Goal: Task Accomplishment & Management: Complete application form

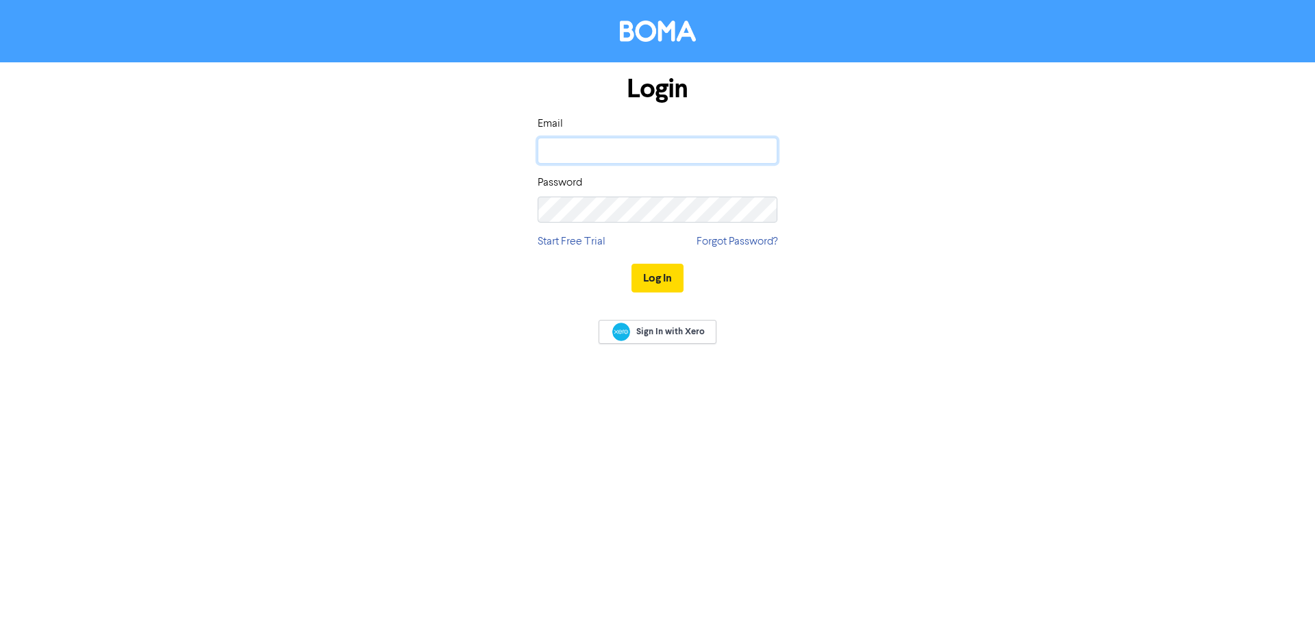
type input "[PERSON_NAME][EMAIL_ADDRESS][DOMAIN_NAME]"
drag, startPoint x: 665, startPoint y: 286, endPoint x: 929, endPoint y: 320, distance: 266.6
click at [667, 284] on button "Log In" at bounding box center [657, 278] width 52 height 29
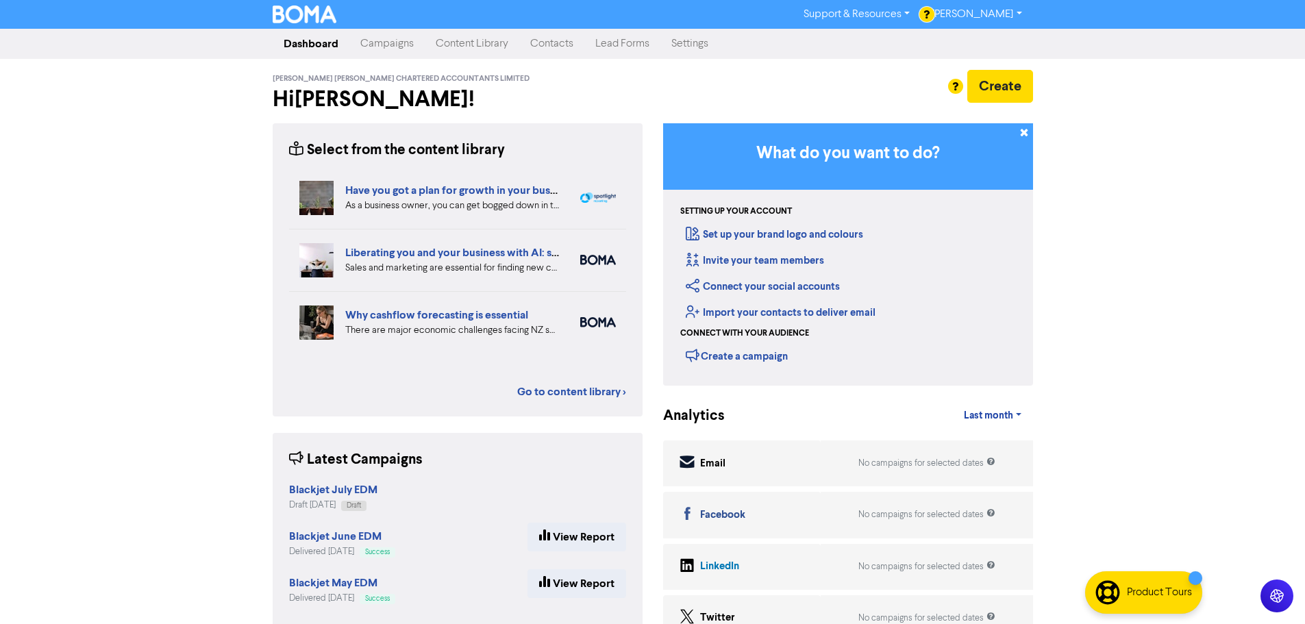
click at [672, 81] on div "Create" at bounding box center [848, 86] width 370 height 33
drag, startPoint x: 1207, startPoint y: 286, endPoint x: 1209, endPoint y: 274, distance: 11.7
click at [1207, 283] on div "Support & Resources Video Tutorials FAQ & Guides Marketing Education [PERSON_NA…" at bounding box center [652, 312] width 1305 height 624
drag, startPoint x: 549, startPoint y: 40, endPoint x: 1303, endPoint y: 197, distance: 770.8
click at [549, 40] on link "Contacts" at bounding box center [551, 43] width 65 height 27
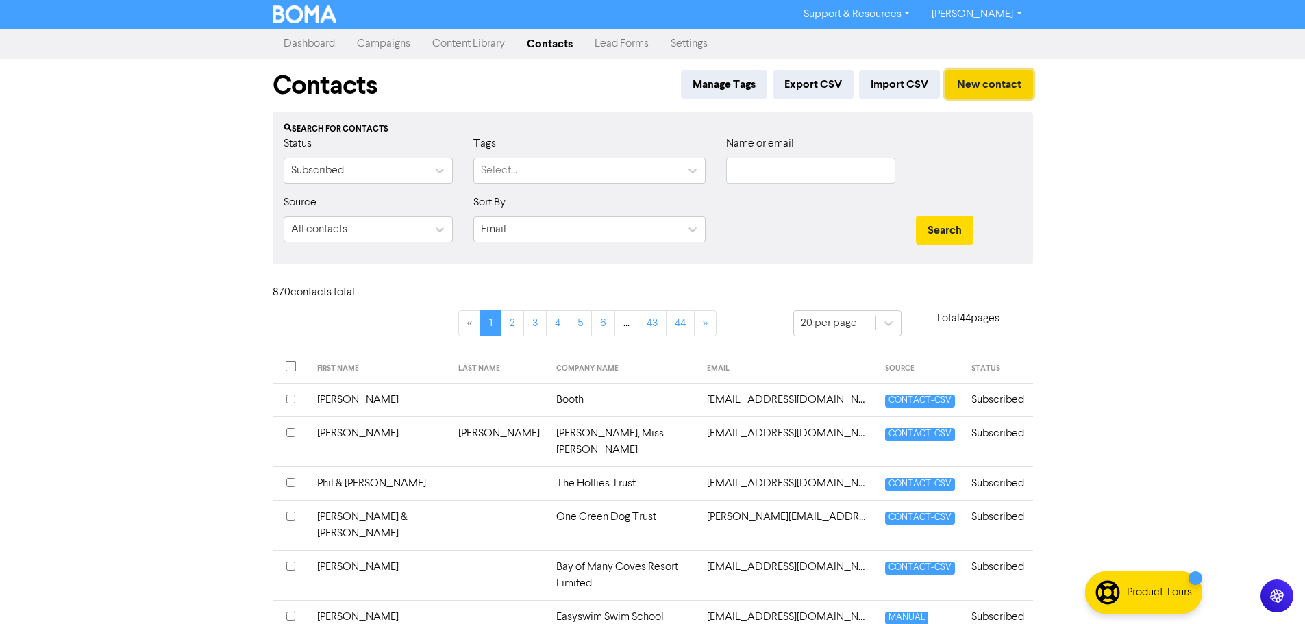
click at [1002, 84] on button "New contact" at bounding box center [989, 84] width 88 height 29
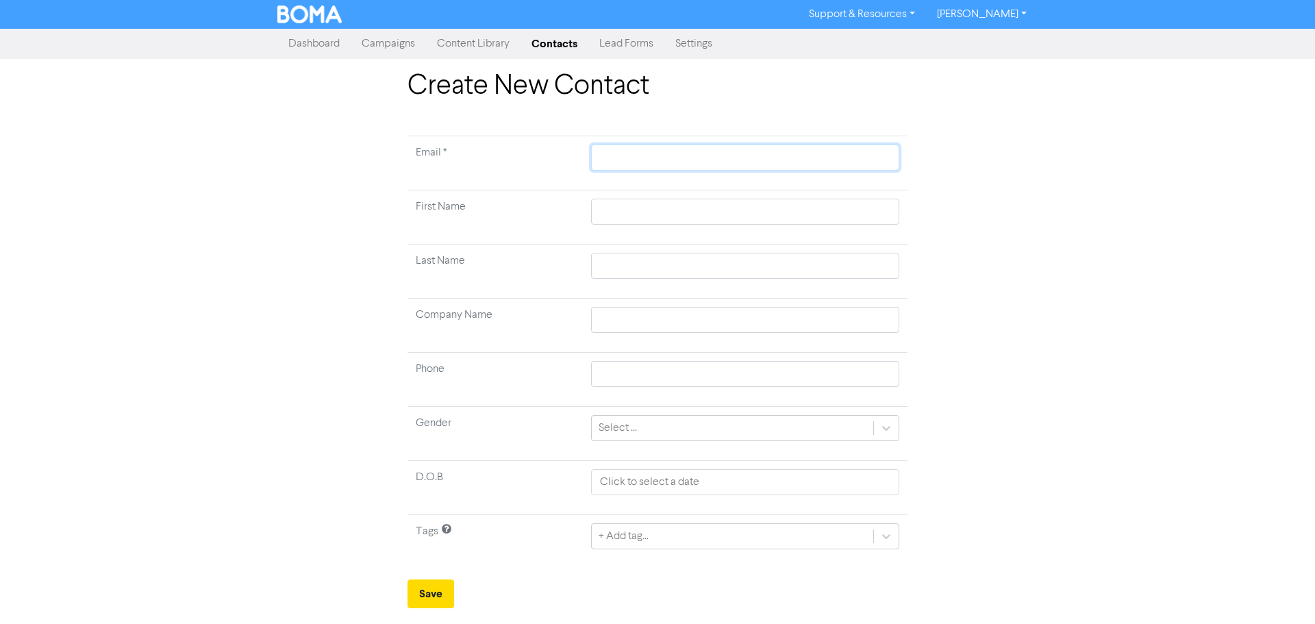
click at [647, 168] on input "text" at bounding box center [745, 158] width 308 height 26
type input "J"
type input "[PERSON_NAME]"
type input "[DEMOGRAPHIC_DATA]"
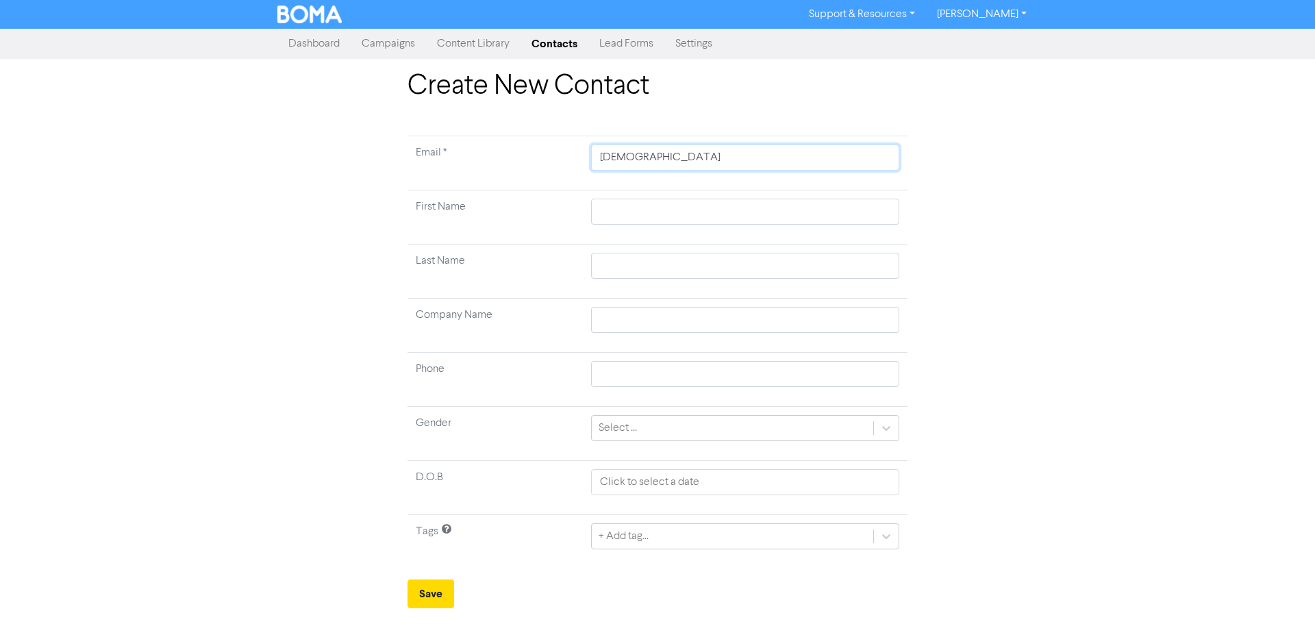
type input "Jasme"
type input "Jasmee"
type input "[PERSON_NAME]"
type input "[PERSON_NAME][EMAIL_ADDRESS][DOMAIN_NAME]"
click at [683, 213] on input "text" at bounding box center [745, 212] width 308 height 26
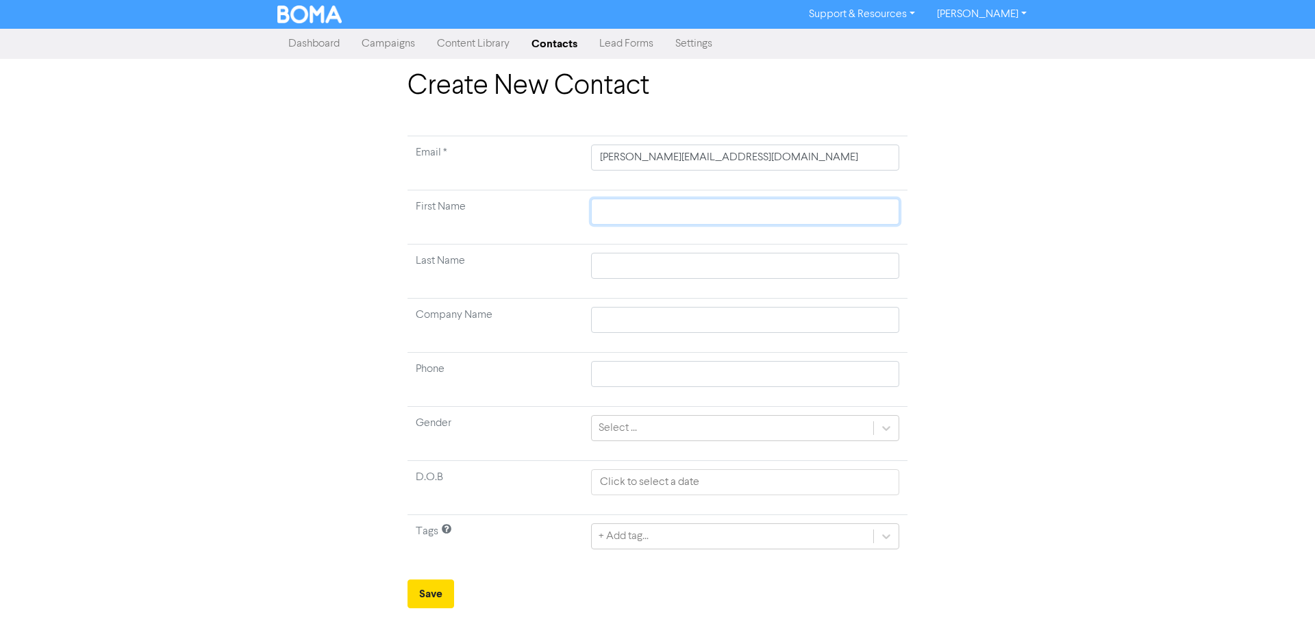
type input "J"
type input "[PERSON_NAME]"
type input "[DEMOGRAPHIC_DATA]"
type input "Jasme"
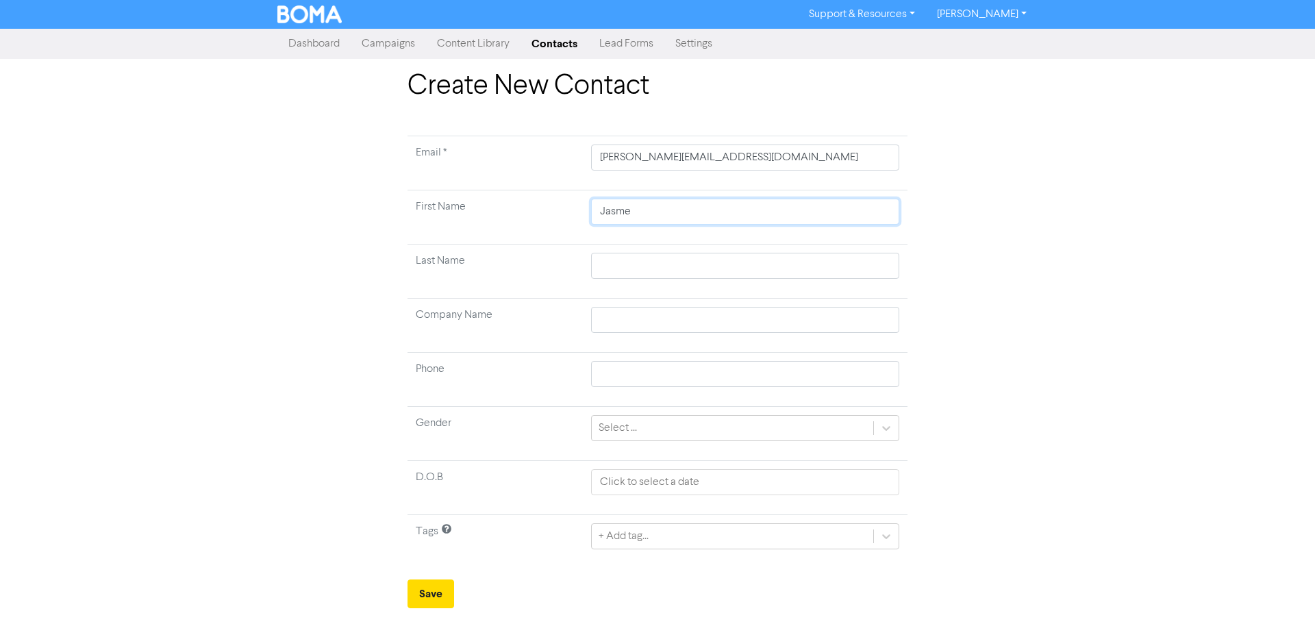
type input "Jasmee"
type input "[PERSON_NAME]"
type input "H"
type input "Ho"
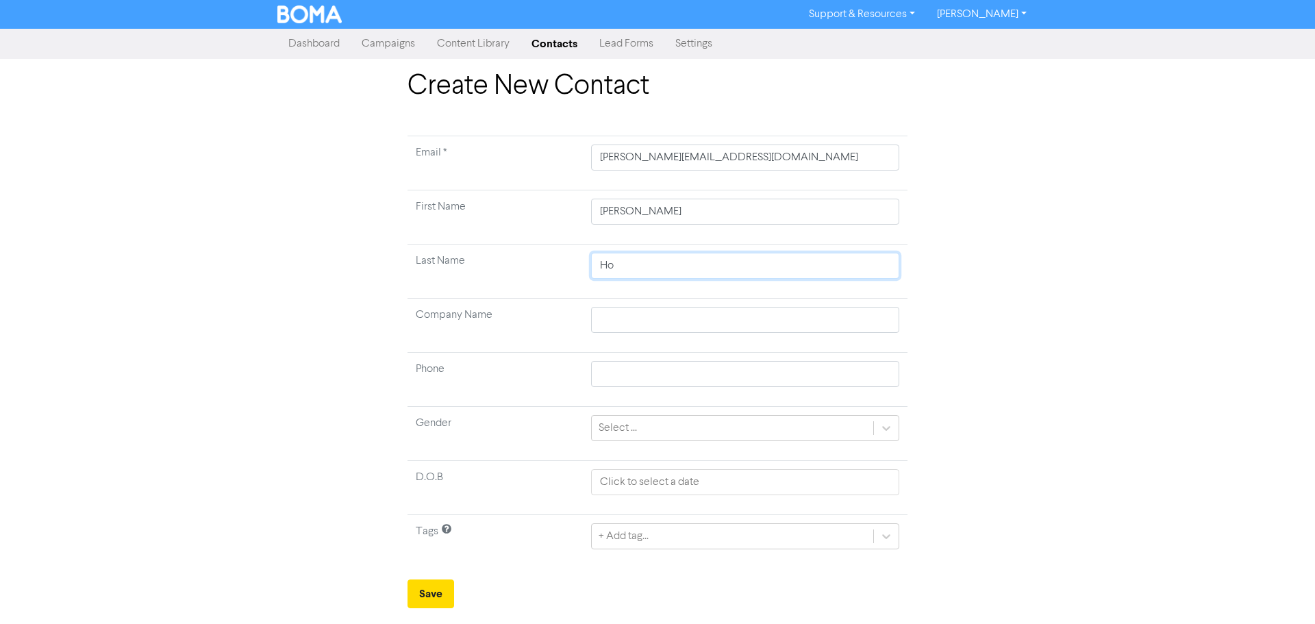
type input "Hor"
type input "Hora"
type input "M"
type input "Mu"
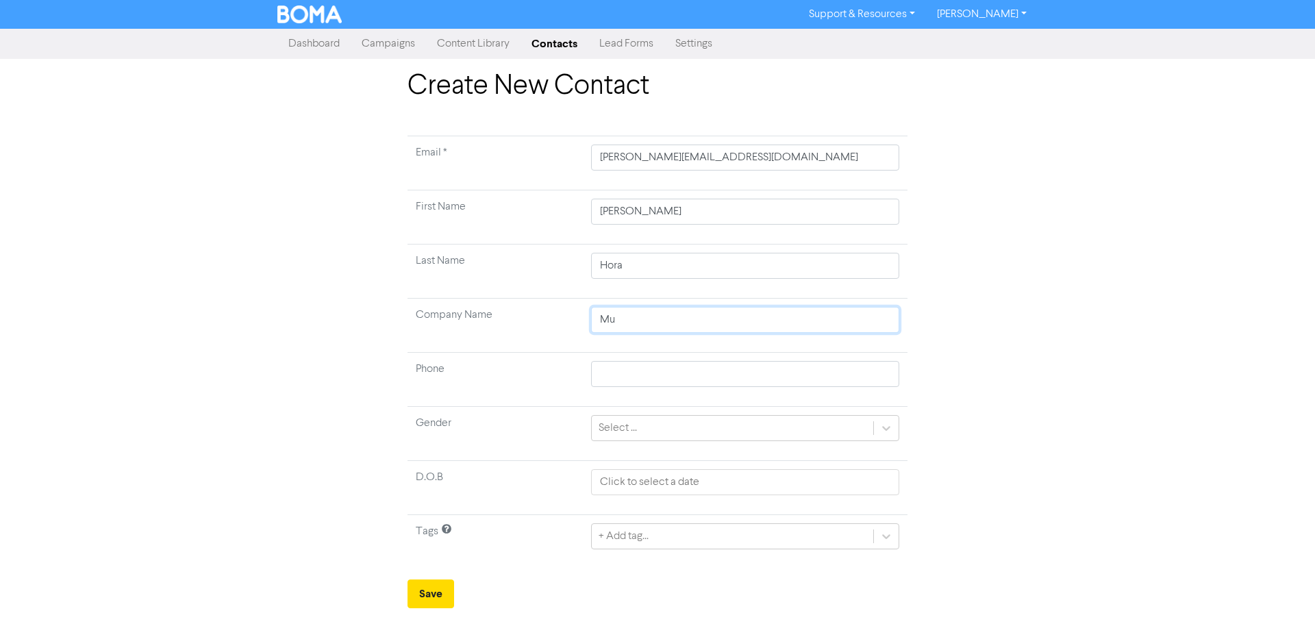
type input "Mun"
type input "Munr"
type input "Munroi"
type input "[PERSON_NAME]"
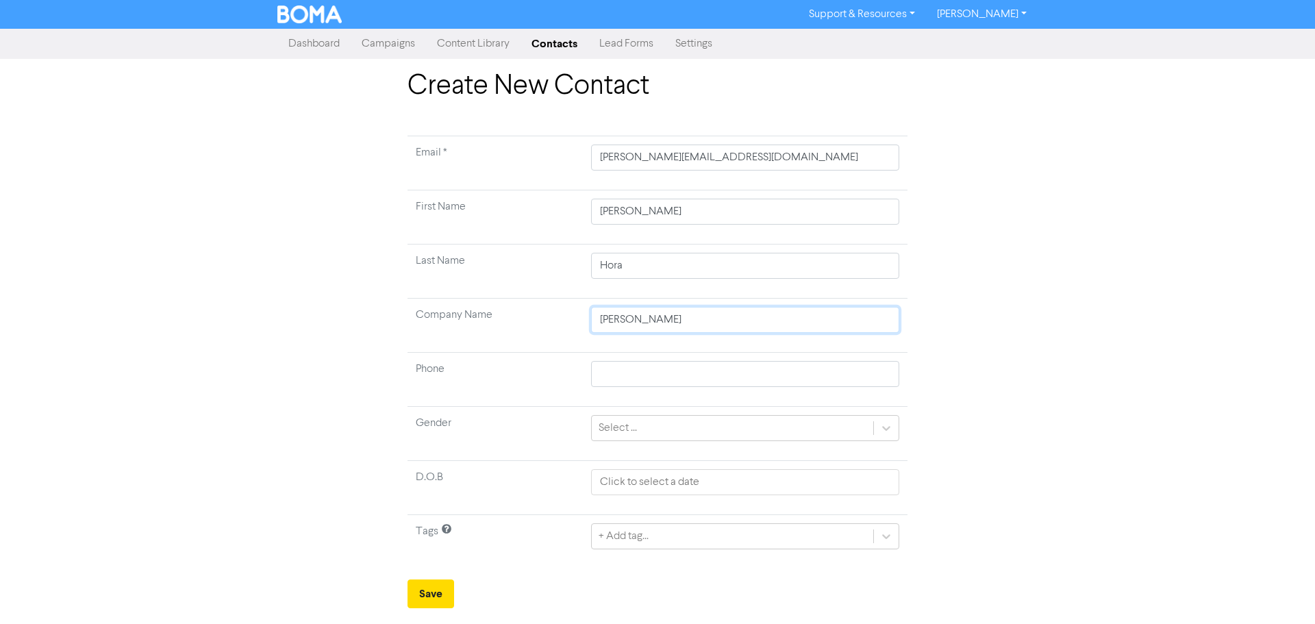
type input "[PERSON_NAME]"
type input "[PERSON_NAME] Be"
type input "[PERSON_NAME]"
type input "[PERSON_NAME] [PERSON_NAME]"
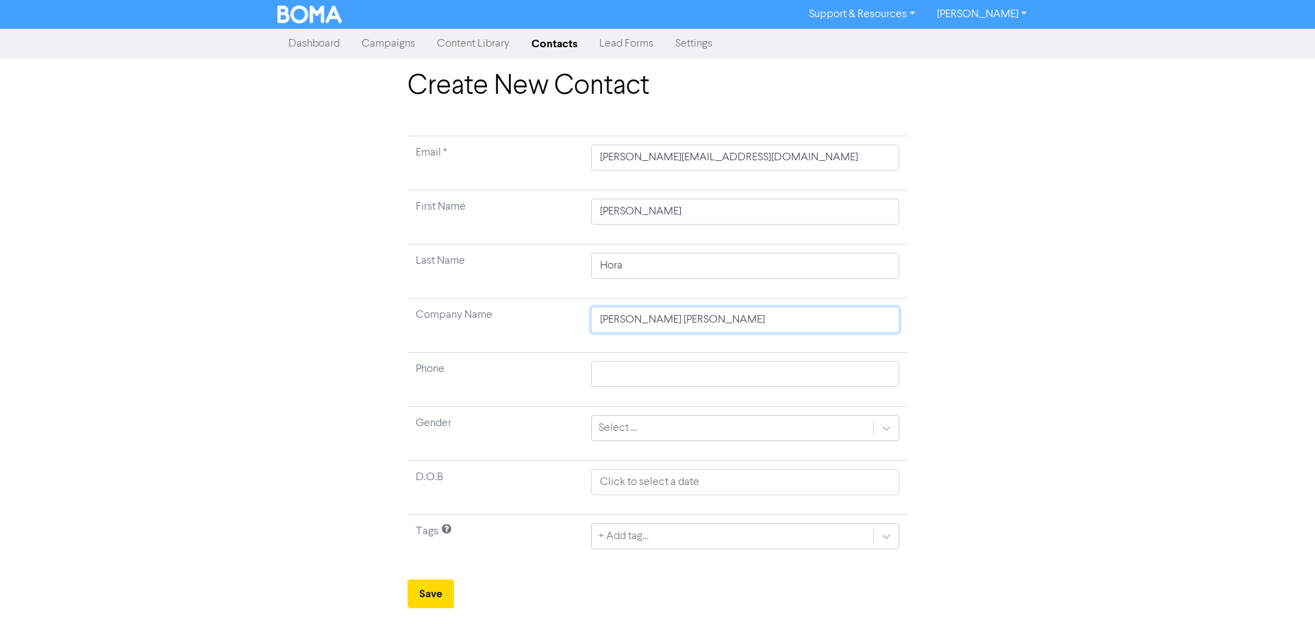
type input "[PERSON_NAME] [PERSON_NAME] Chartered Accountants Limited"
click at [887, 538] on div "+ Add tag..." at bounding box center [745, 536] width 308 height 26
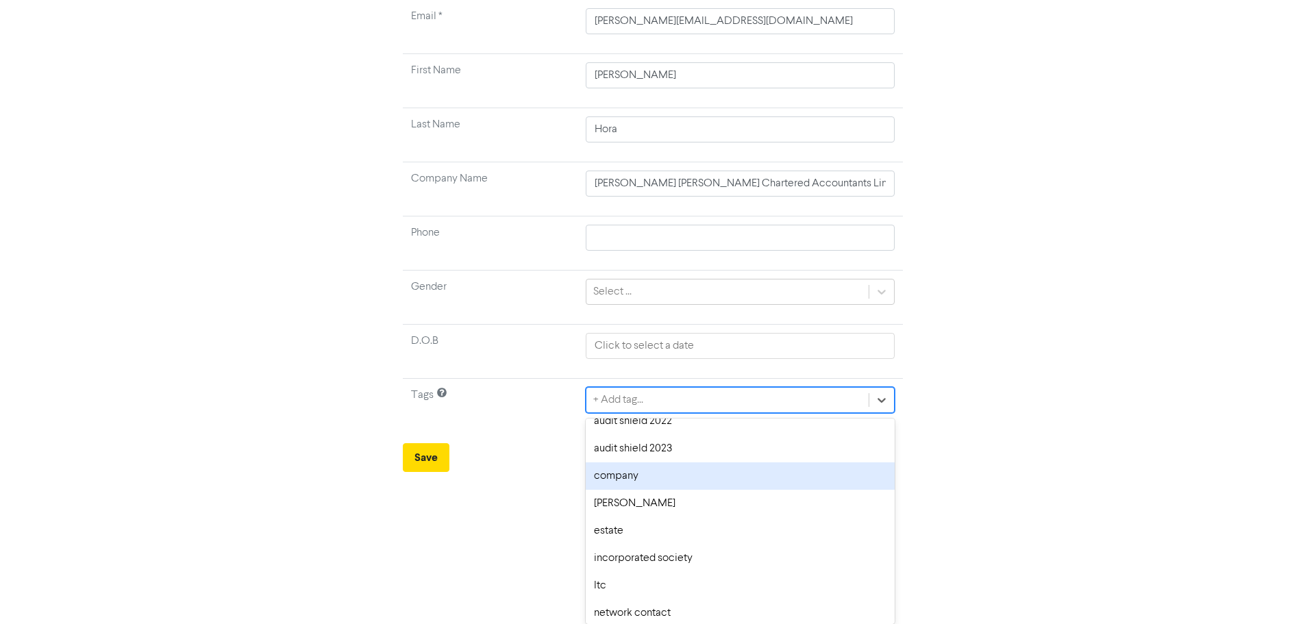
scroll to position [184, 0]
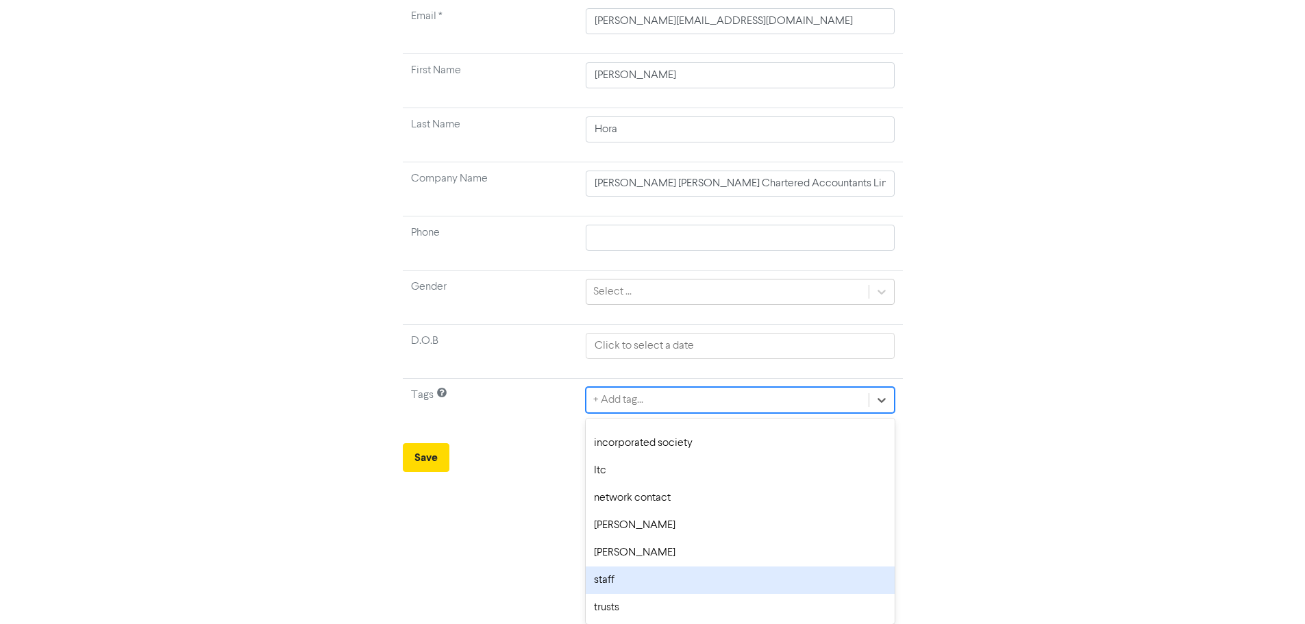
click at [686, 583] on div "staff" at bounding box center [740, 579] width 308 height 27
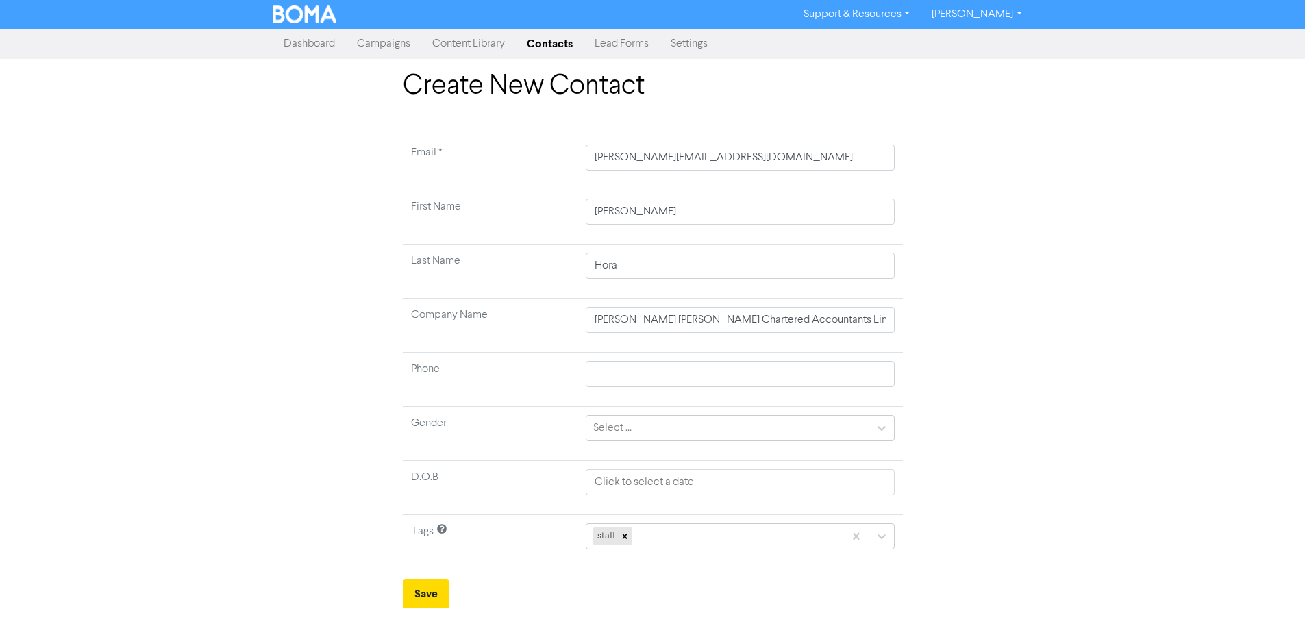
scroll to position [0, 0]
click at [430, 581] on button "Save" at bounding box center [430, 593] width 47 height 29
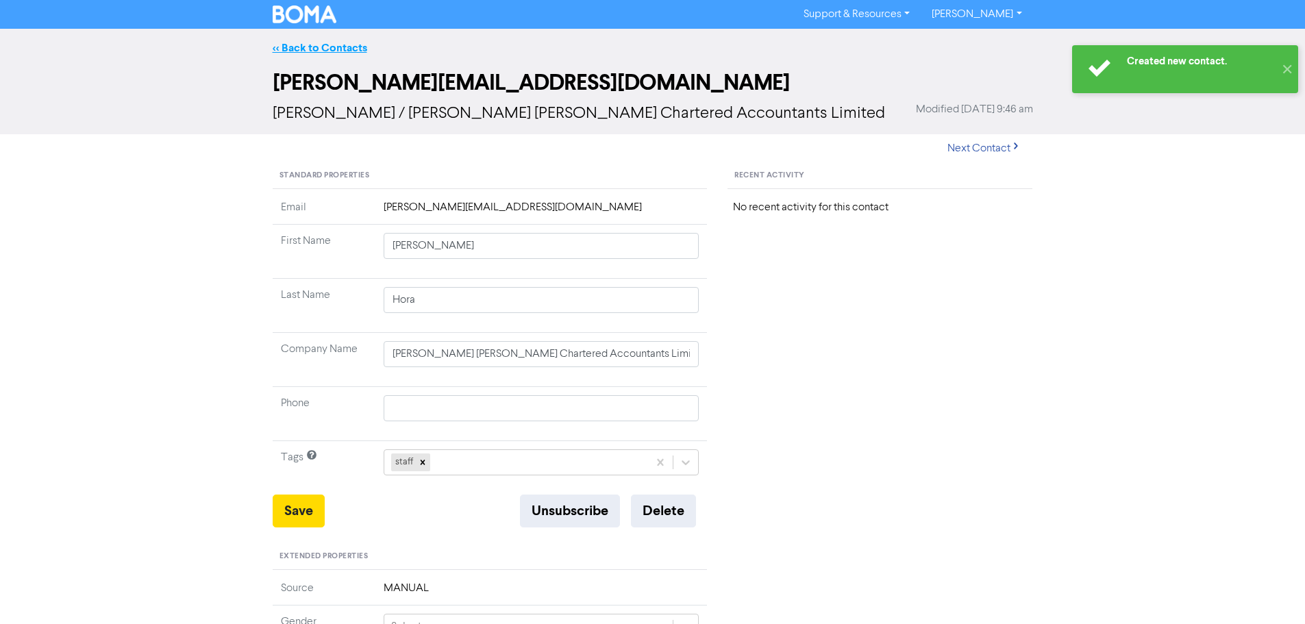
click at [301, 47] on link "<< Back to Contacts" at bounding box center [320, 48] width 95 height 14
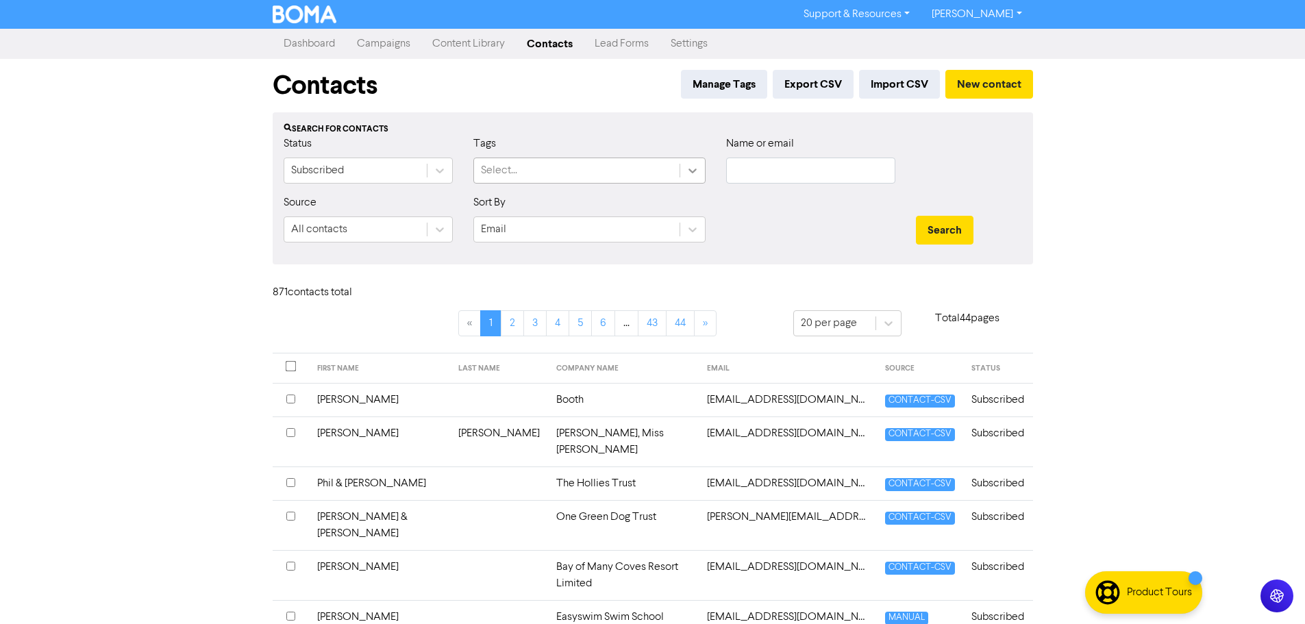
click at [690, 168] on icon at bounding box center [693, 171] width 14 height 14
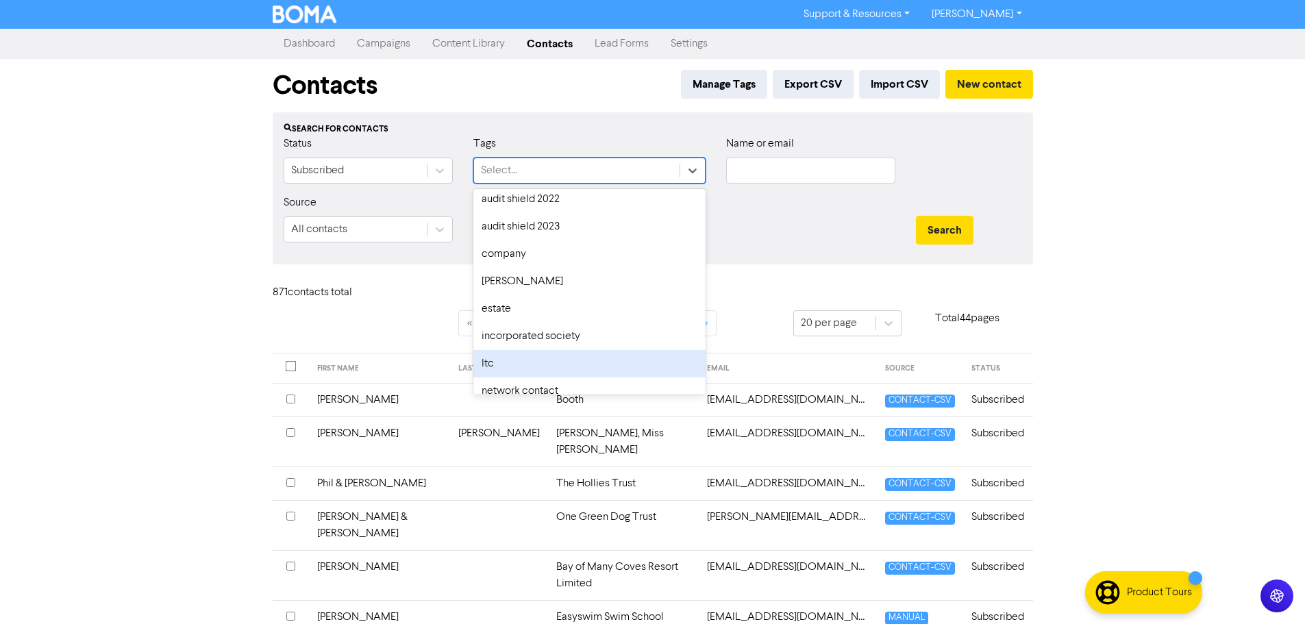
scroll to position [184, 0]
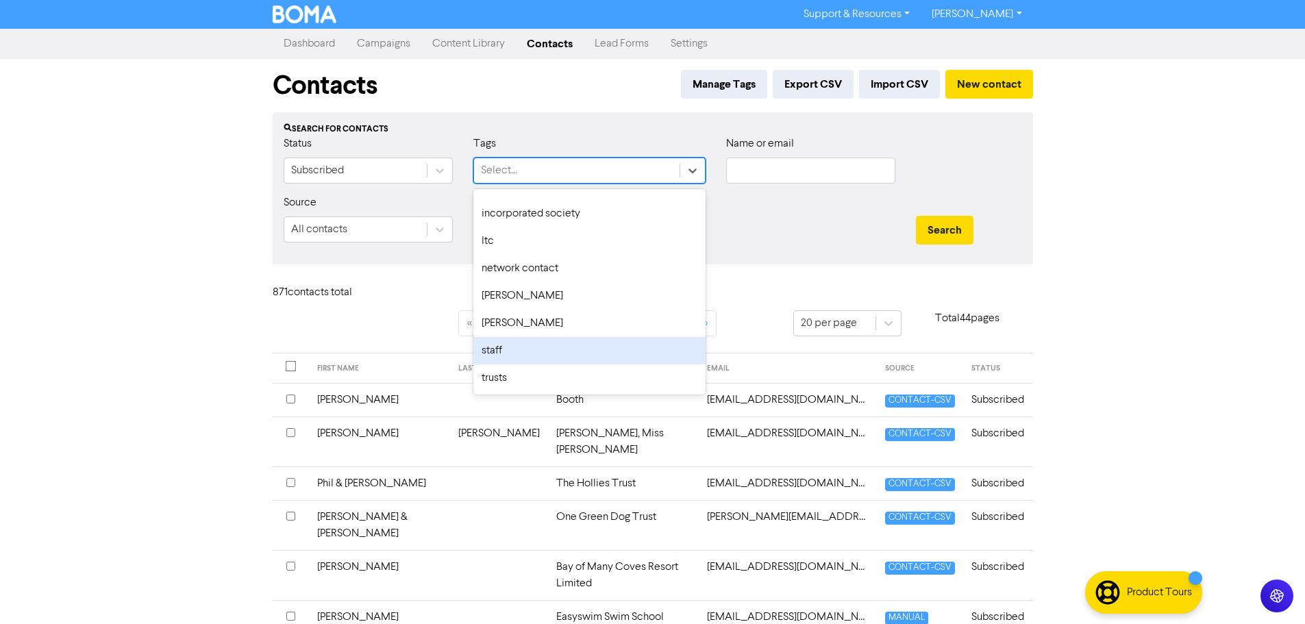
click at [556, 338] on div "staff" at bounding box center [589, 350] width 232 height 27
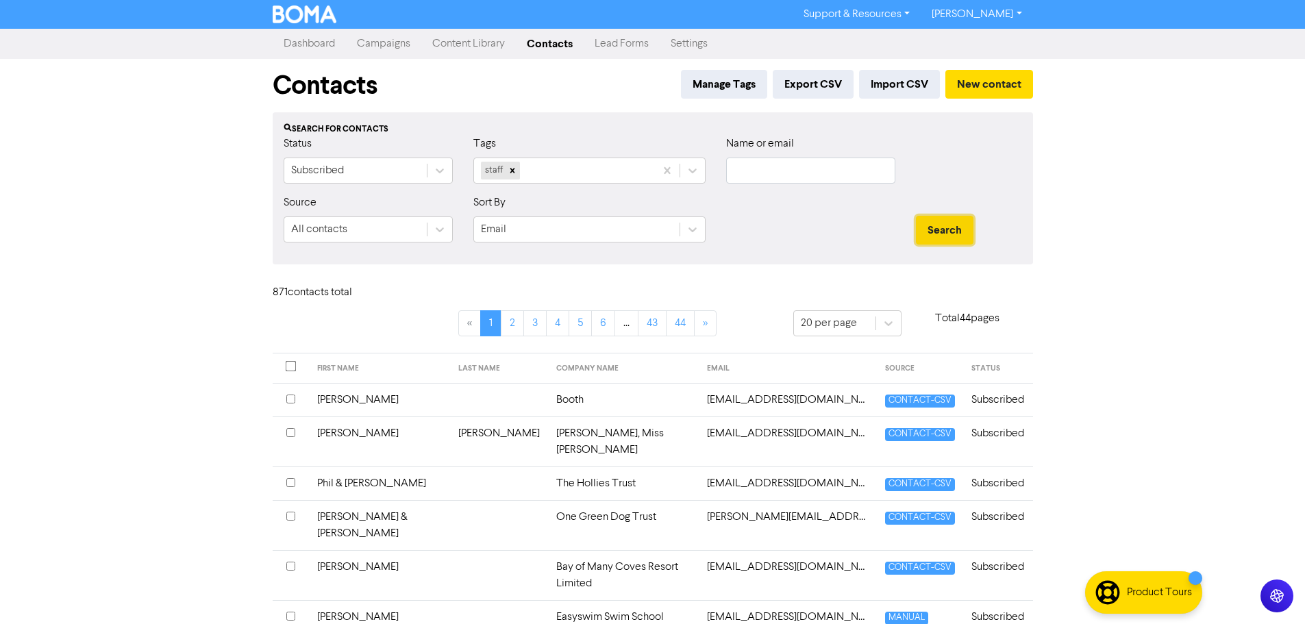
click at [953, 236] on button "Search" at bounding box center [945, 230] width 58 height 29
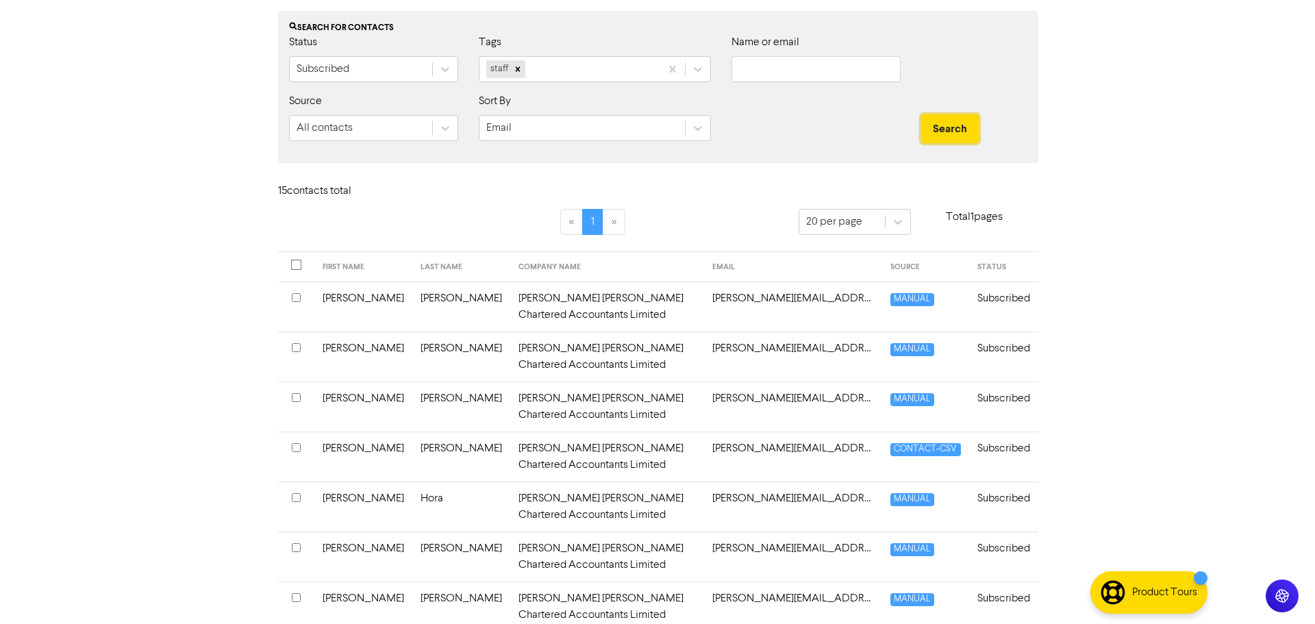
scroll to position [0, 0]
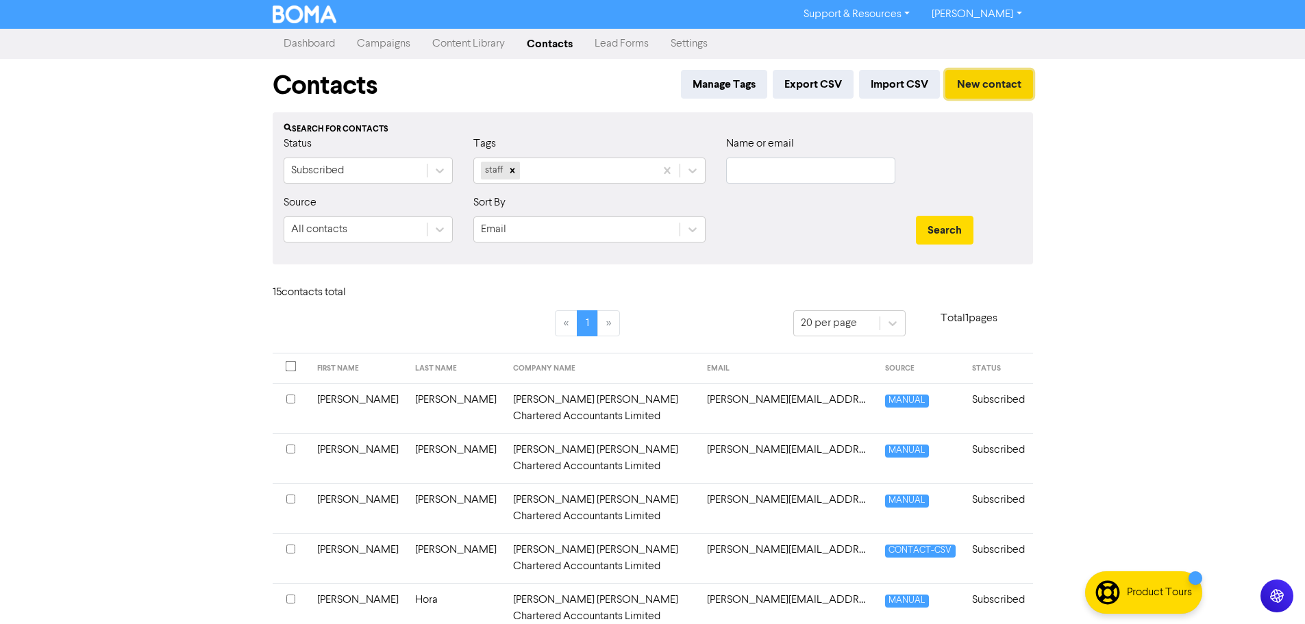
click at [973, 90] on button "New contact" at bounding box center [989, 84] width 88 height 29
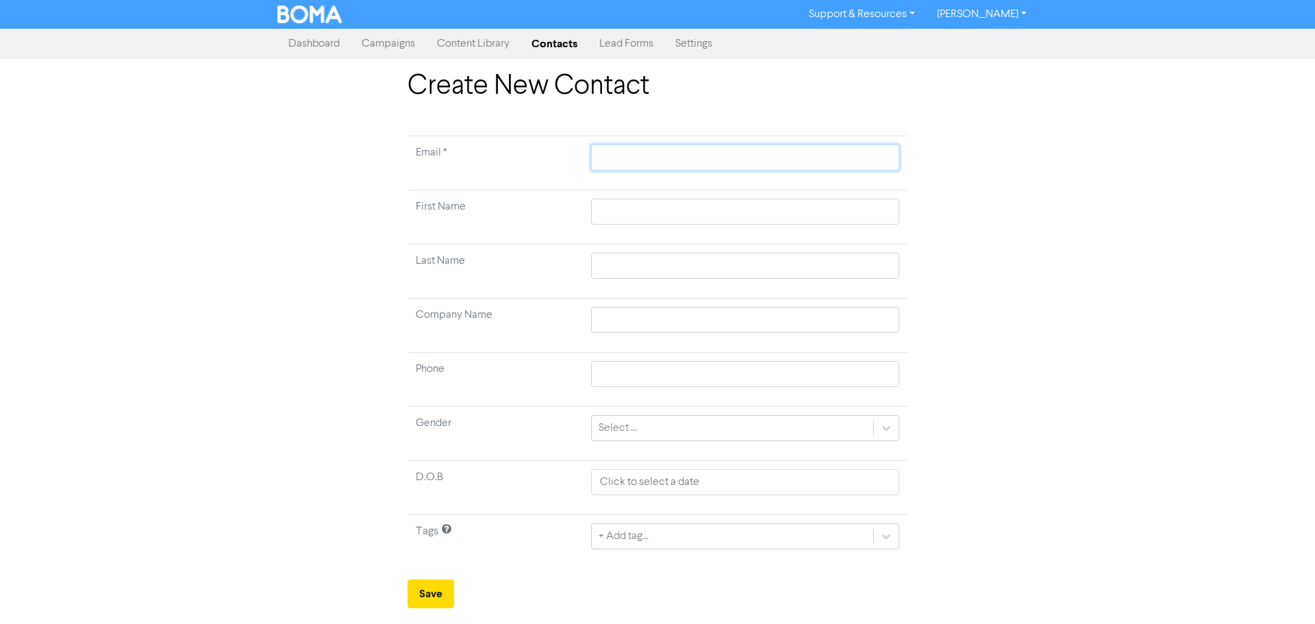
click at [659, 165] on input "text" at bounding box center [745, 158] width 308 height 26
type input "c"
type input "co"
type input "cor"
type input "[PERSON_NAME]"
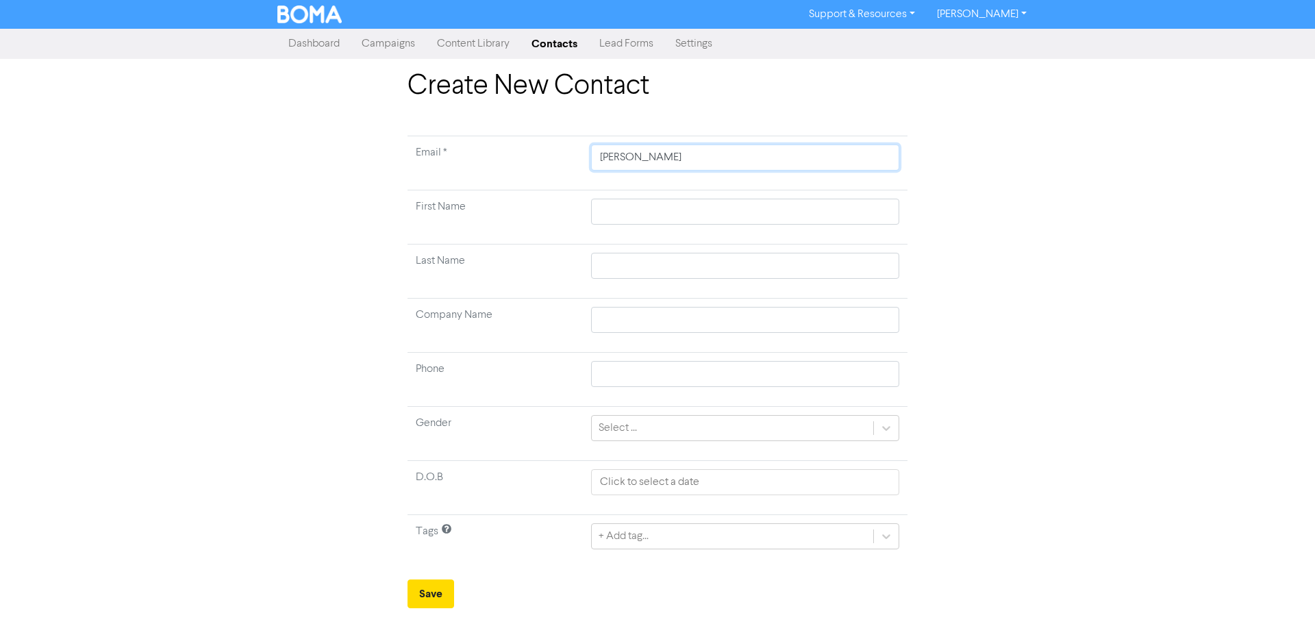
type input "corin"
type input "[PERSON_NAME]"
type input "[PERSON_NAME][EMAIL_ADDRESS][DOMAIN_NAME]"
click at [656, 207] on input "text" at bounding box center [745, 212] width 308 height 26
type input "C"
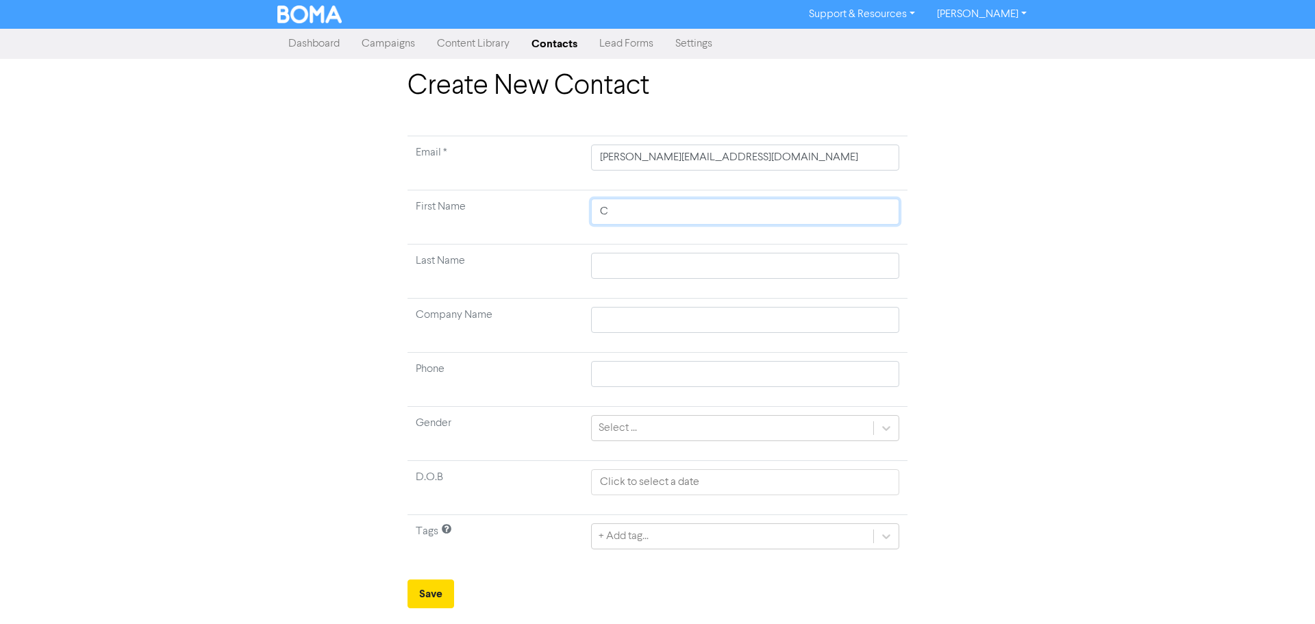
type input "Co"
type input "Cor"
type input "[PERSON_NAME]"
type input "Corin"
type input "[PERSON_NAME]"
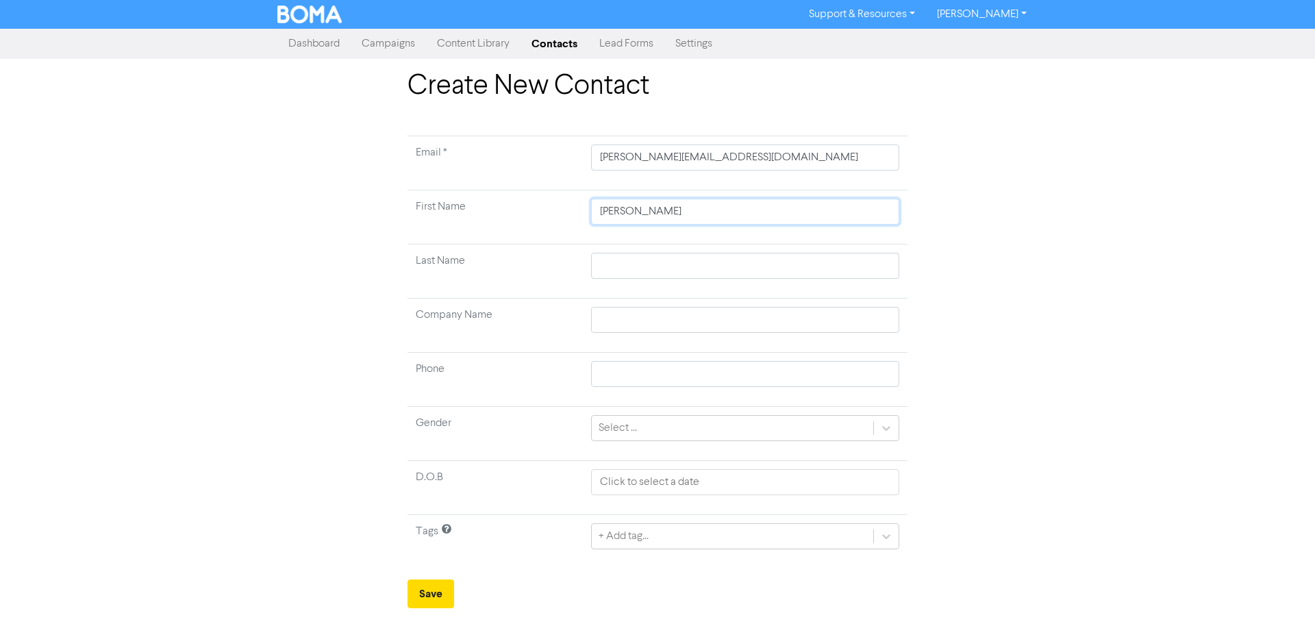
type input "[PERSON_NAME]"
type input "R"
type input "Ru"
type input "Rus"
type input "[PERSON_NAME]"
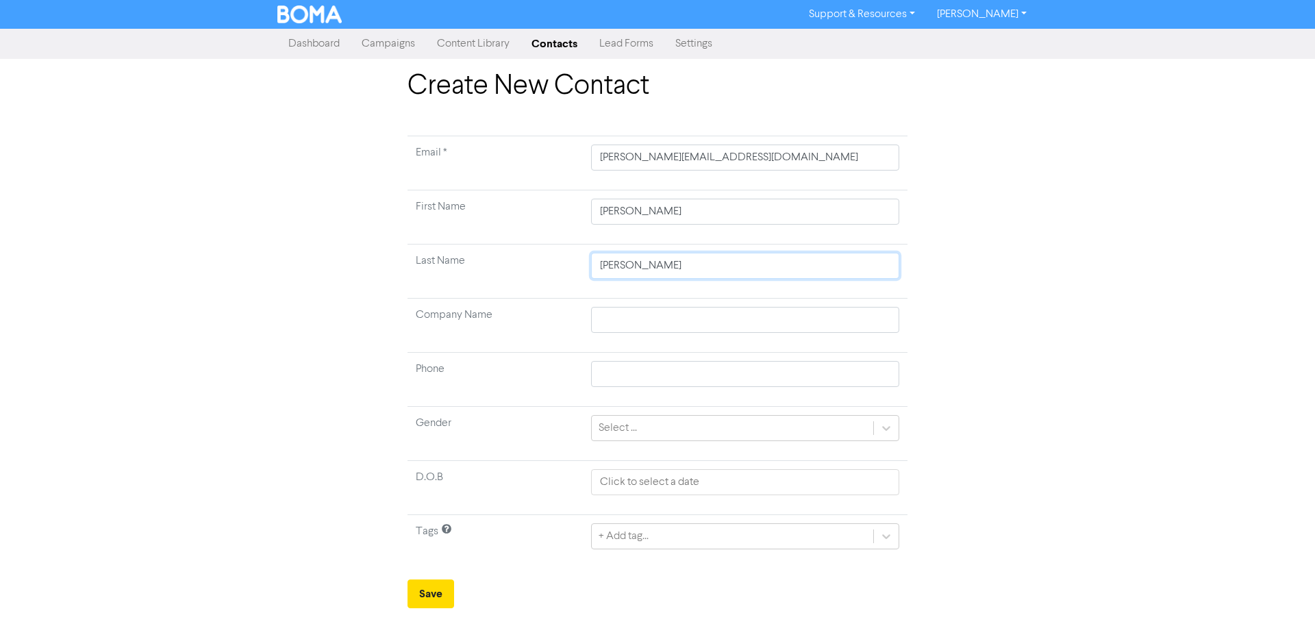
type input "Russa"
click at [607, 317] on input "text" at bounding box center [745, 320] width 308 height 26
type input "M"
type input "Mu"
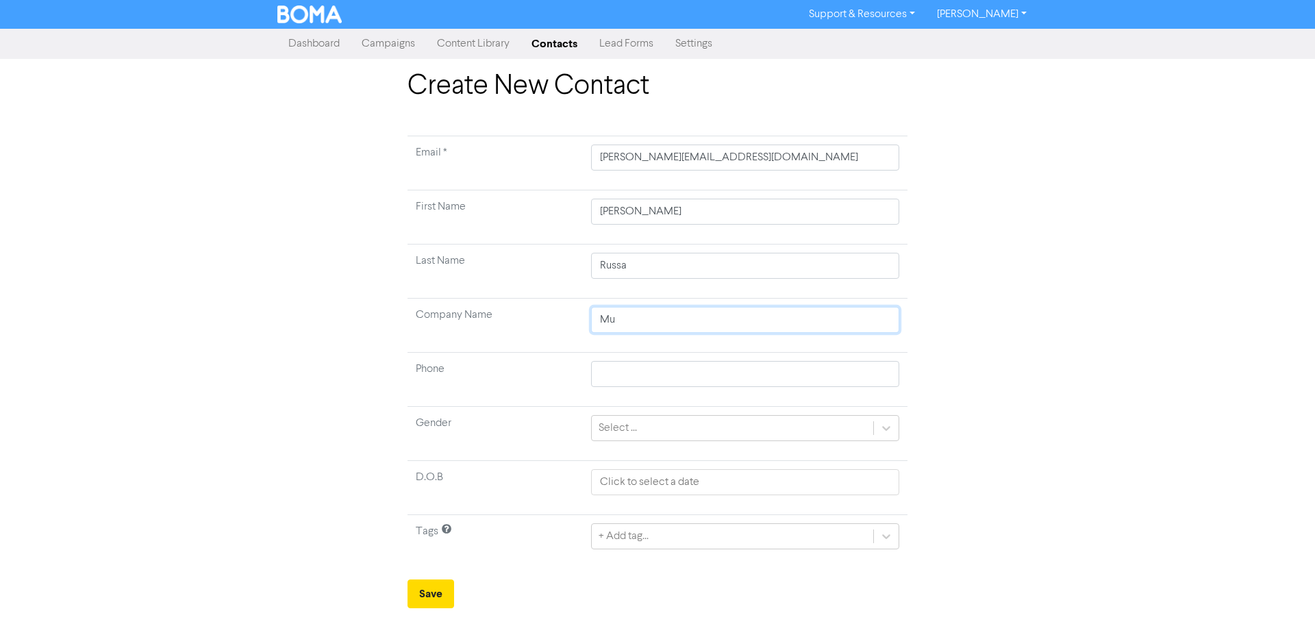
type input "Mun"
type input "[PERSON_NAME] [PERSON_NAME] Chartered Accountants Limited"
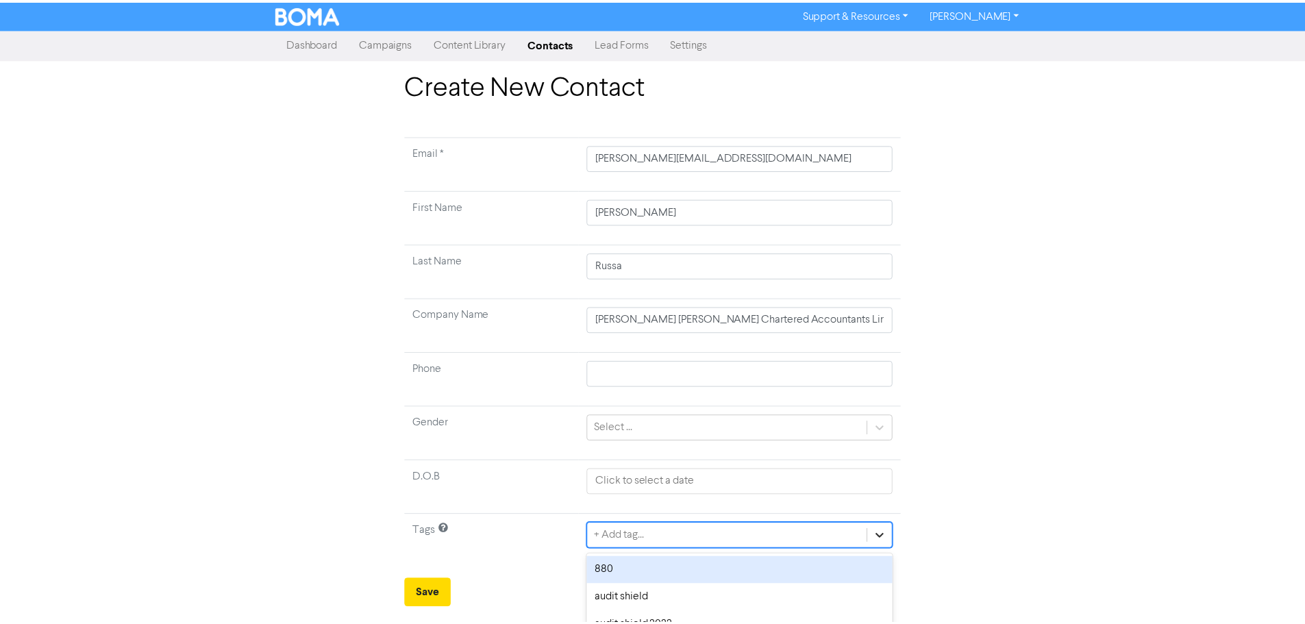
scroll to position [136, 0]
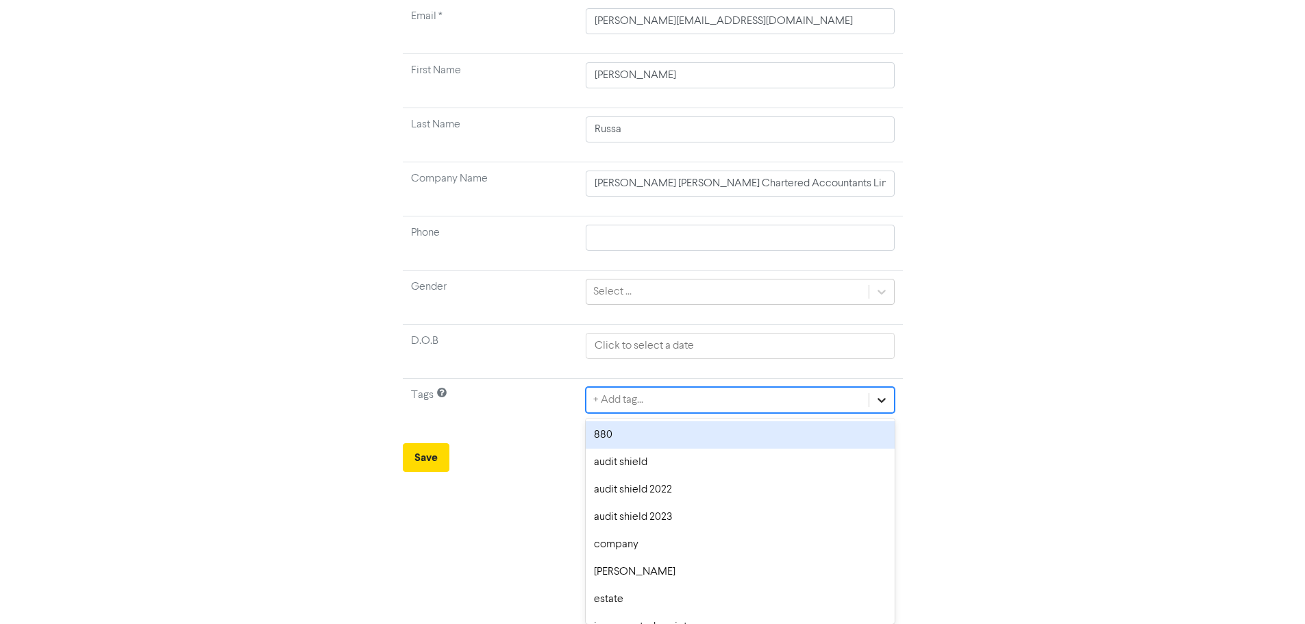
click at [887, 413] on div "option 880 focused, 1 of 14. 14 results available. Use Up and Down to choose op…" at bounding box center [740, 400] width 308 height 26
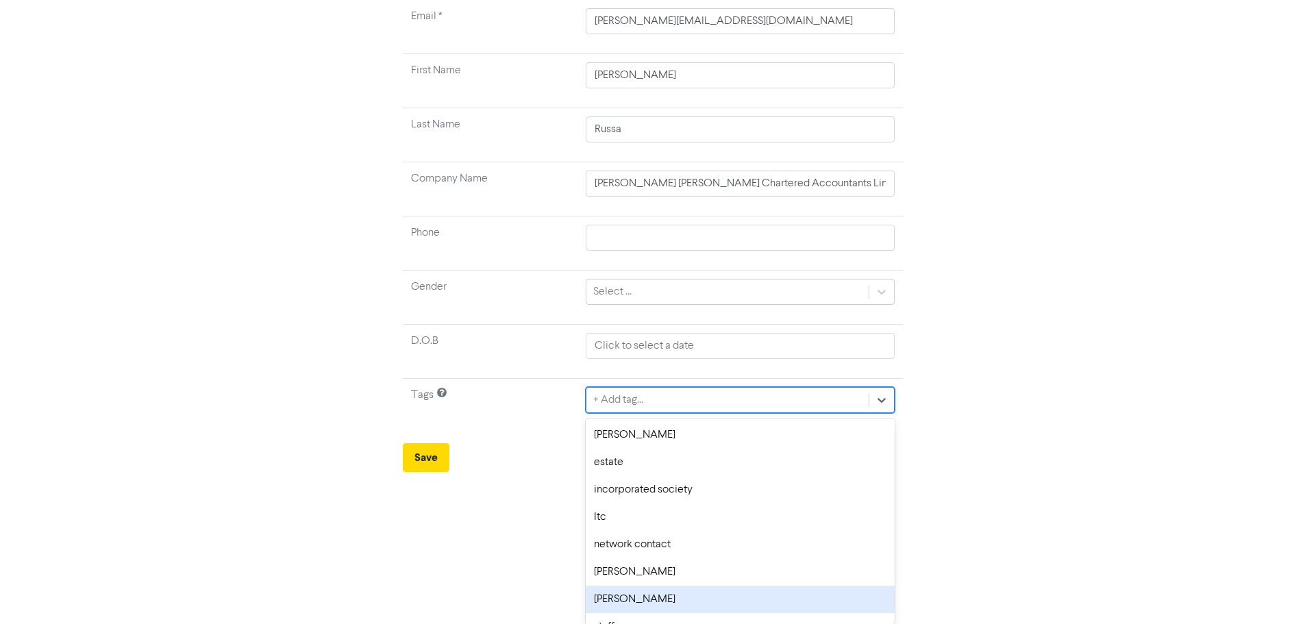
scroll to position [184, 0]
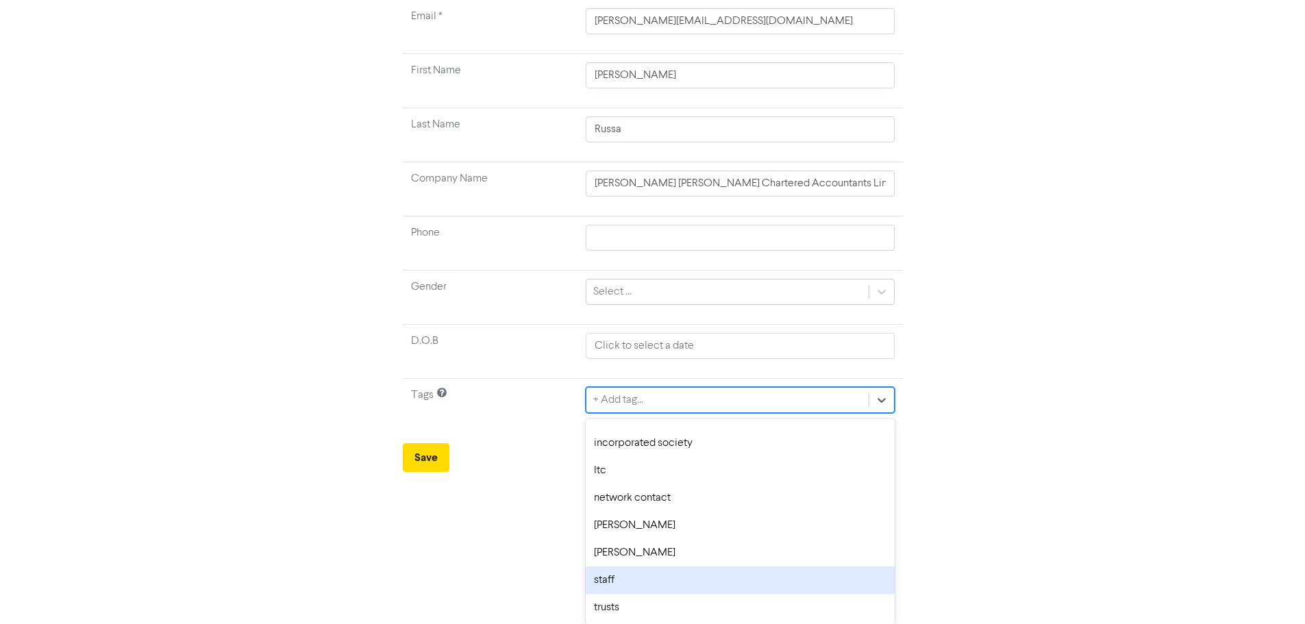
click at [637, 573] on div "staff" at bounding box center [740, 579] width 308 height 27
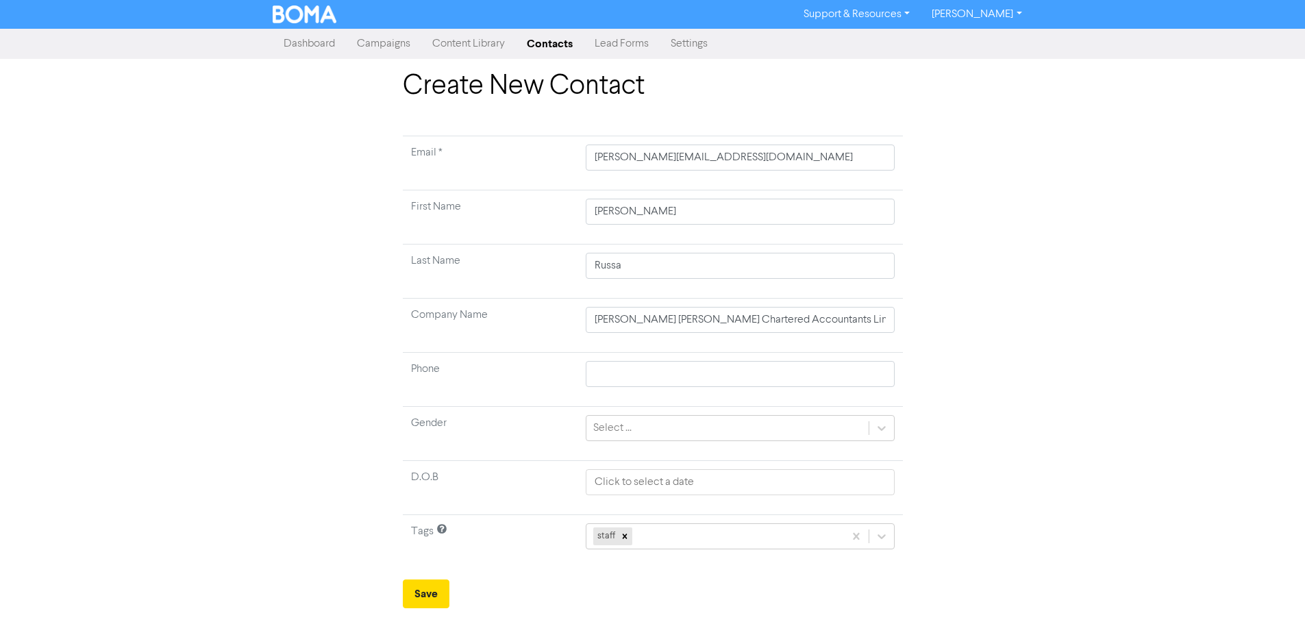
scroll to position [0, 0]
click at [425, 589] on button "Save" at bounding box center [430, 593] width 47 height 29
